Goal: Check status: Check status

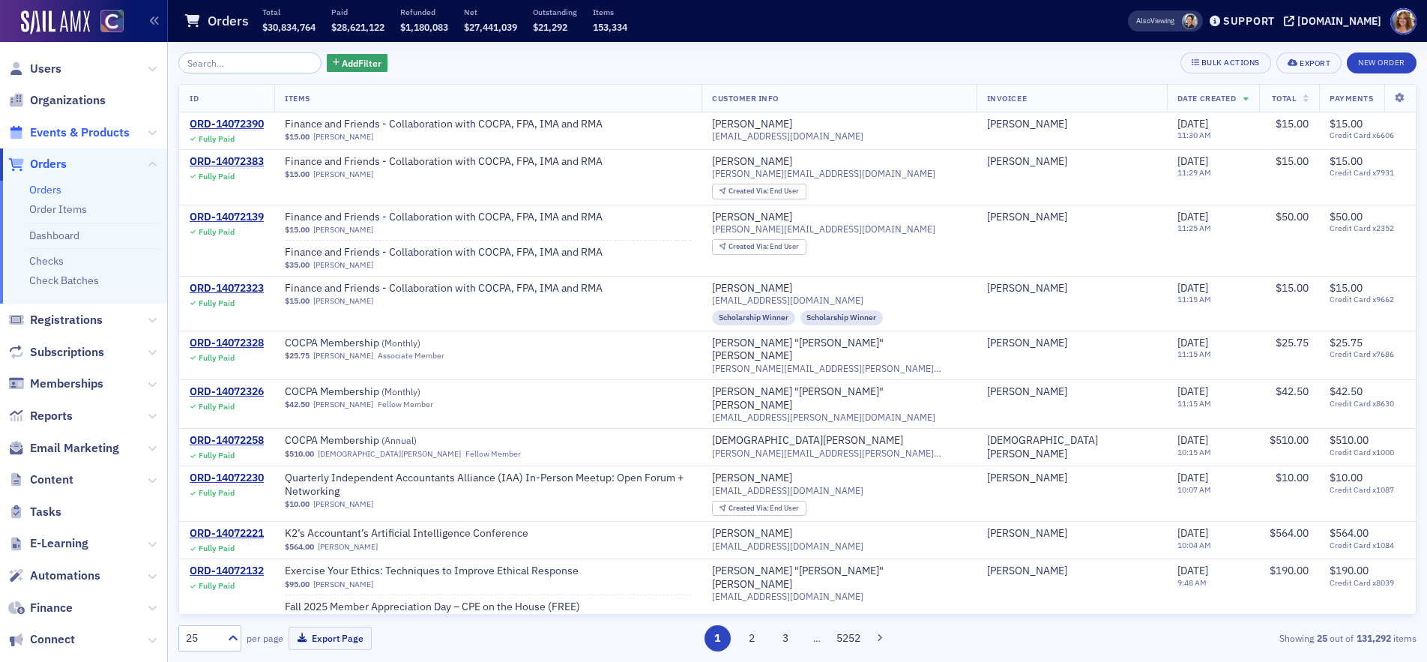
click at [86, 130] on span "Events & Products" at bounding box center [80, 132] width 100 height 16
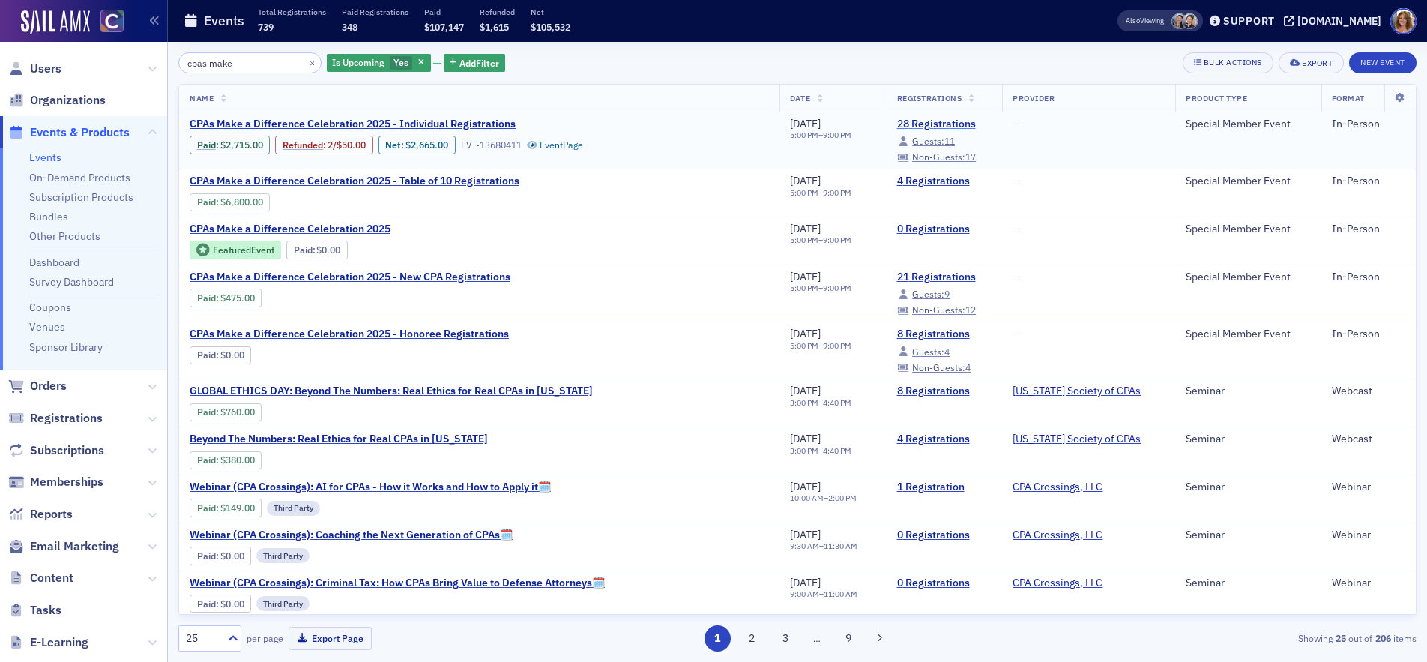
type input "cpas make"
click at [917, 124] on link "28 Registrations" at bounding box center [944, 124] width 95 height 13
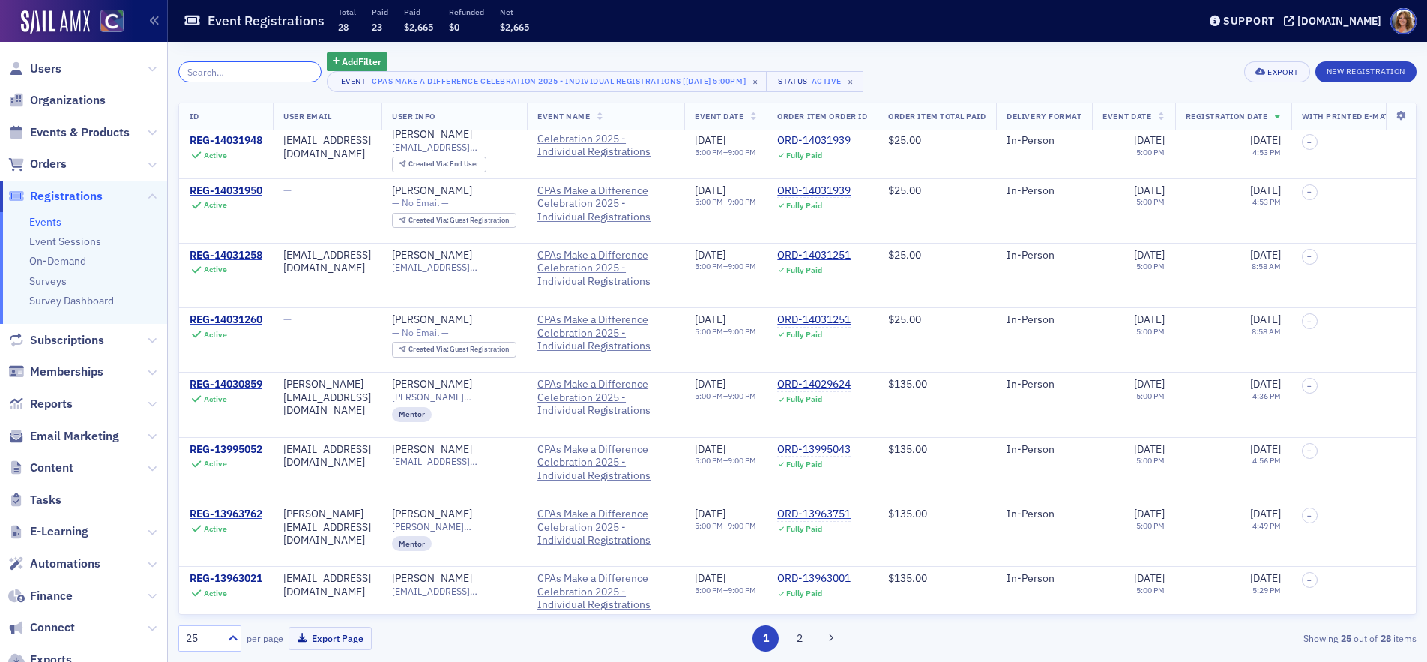
scroll to position [1141, 0]
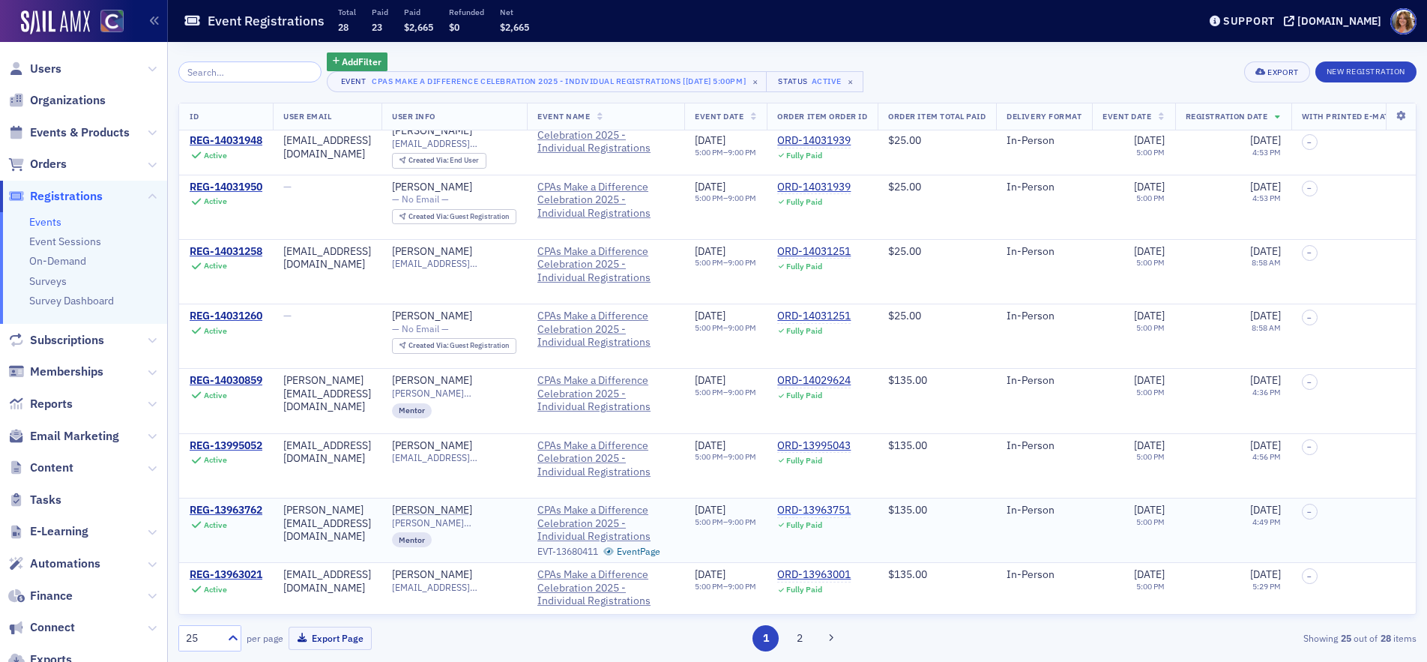
click at [851, 504] on div "ORD-13963751" at bounding box center [813, 510] width 73 height 13
